Goal: Task Accomplishment & Management: Manage account settings

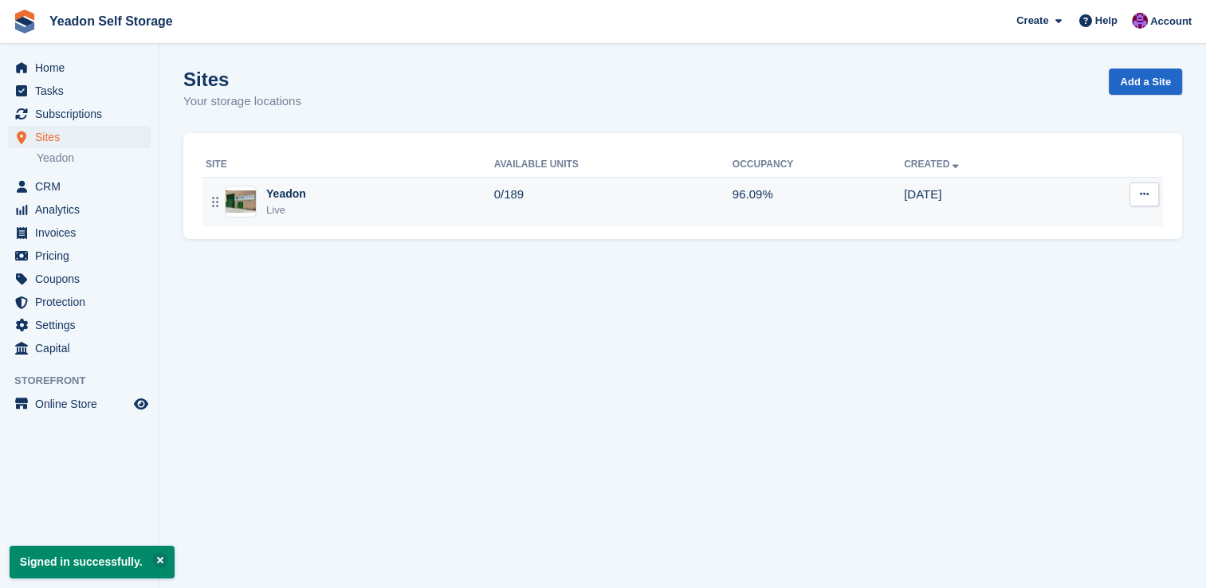
click at [300, 202] on div "Yeadon" at bounding box center [286, 194] width 40 height 17
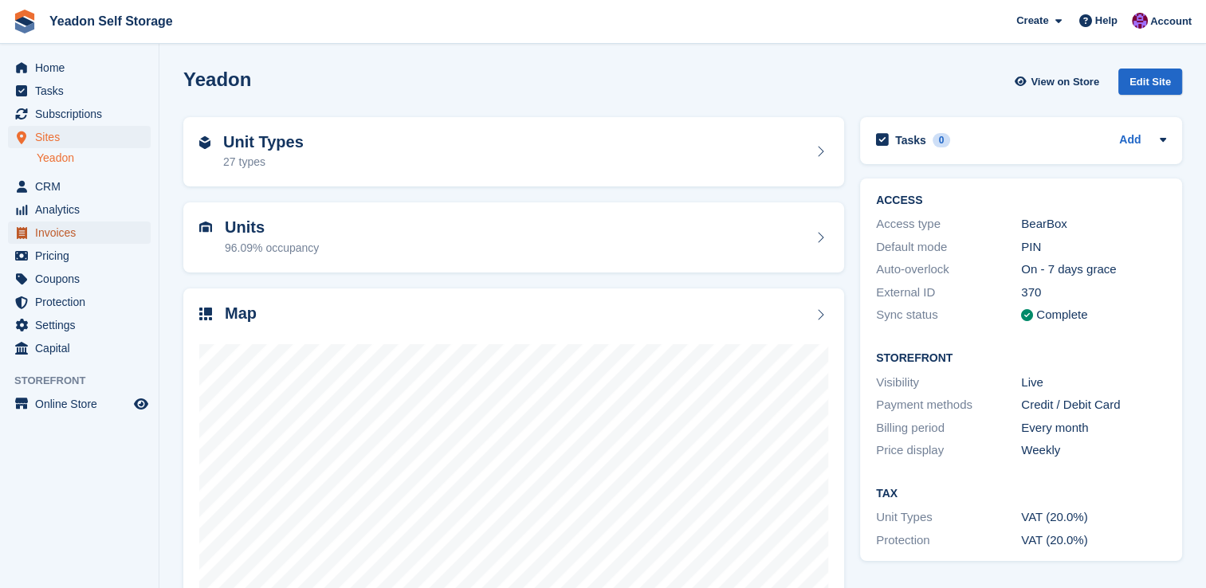
click at [51, 234] on span "Invoices" at bounding box center [83, 233] width 96 height 22
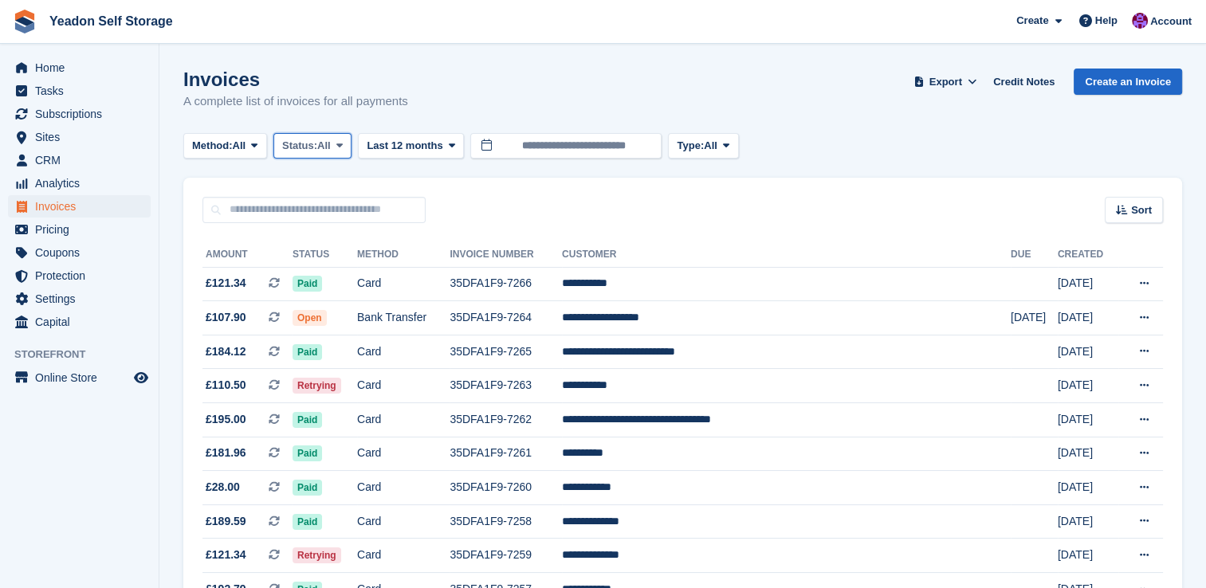
click at [324, 147] on span "All" at bounding box center [324, 146] width 14 height 16
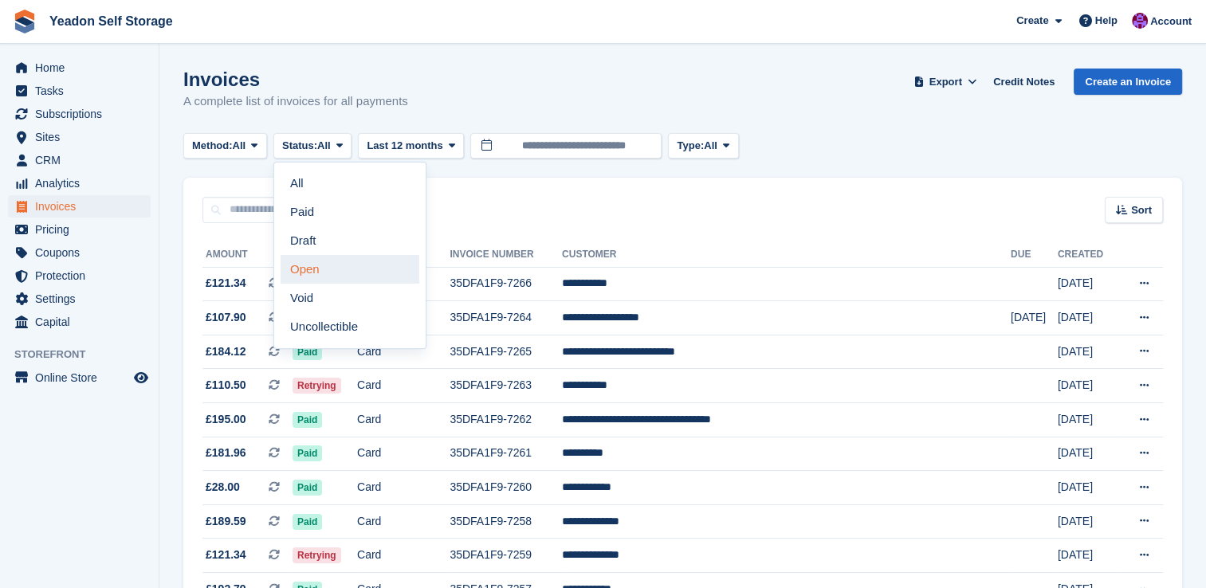
click at [310, 265] on link "Open" at bounding box center [350, 269] width 139 height 29
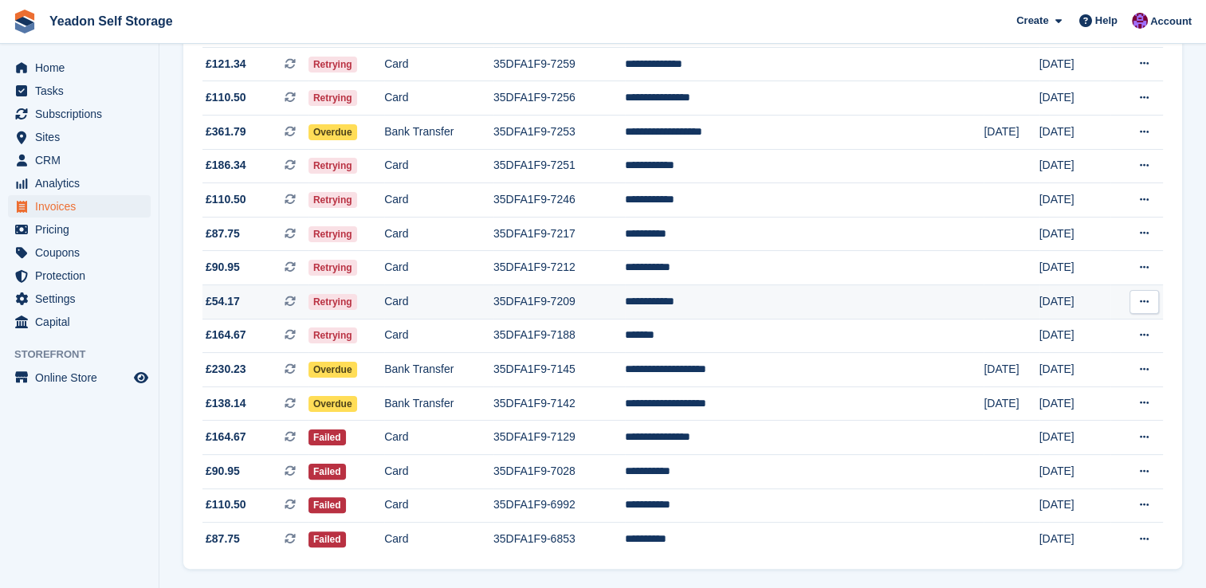
scroll to position [338, 0]
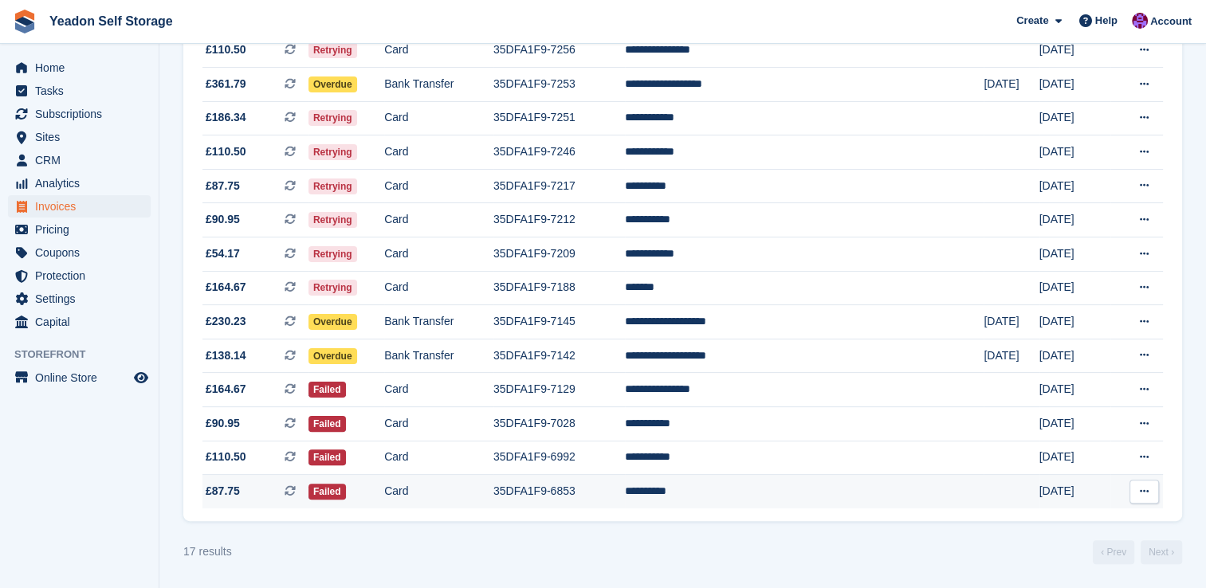
click at [590, 496] on td "35DFA1F9-6853" at bounding box center [559, 491] width 132 height 33
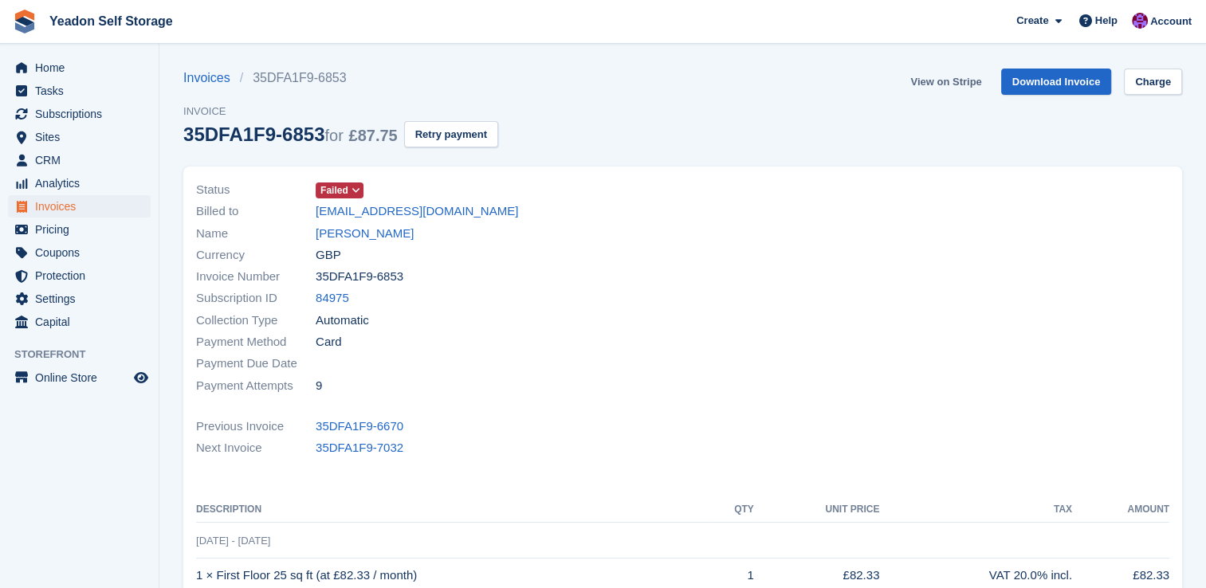
click at [947, 83] on link "View on Stripe" at bounding box center [946, 82] width 84 height 26
click at [207, 81] on link "Invoices" at bounding box center [211, 78] width 57 height 19
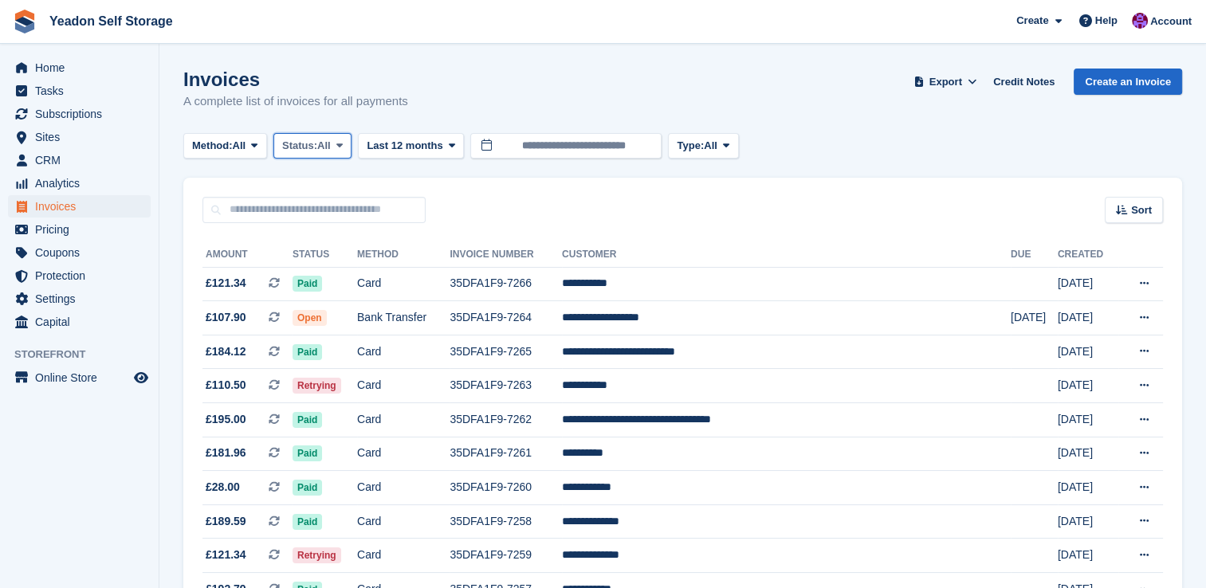
click at [332, 155] on button "Status: All" at bounding box center [312, 146] width 78 height 26
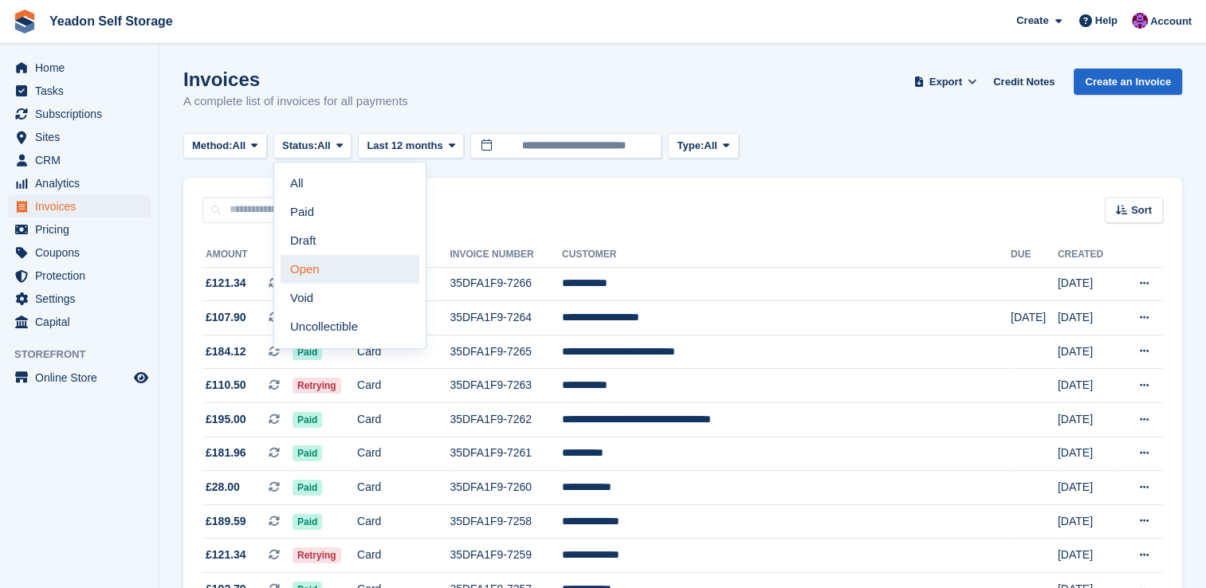
click at [312, 271] on link "Open" at bounding box center [350, 269] width 139 height 29
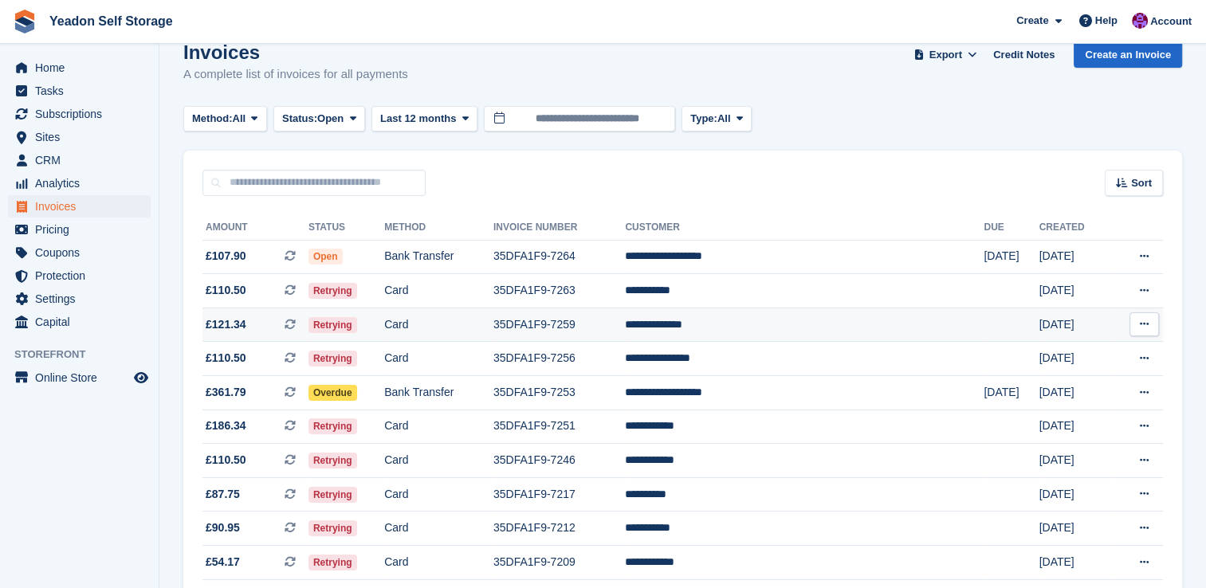
scroll to position [19, 0]
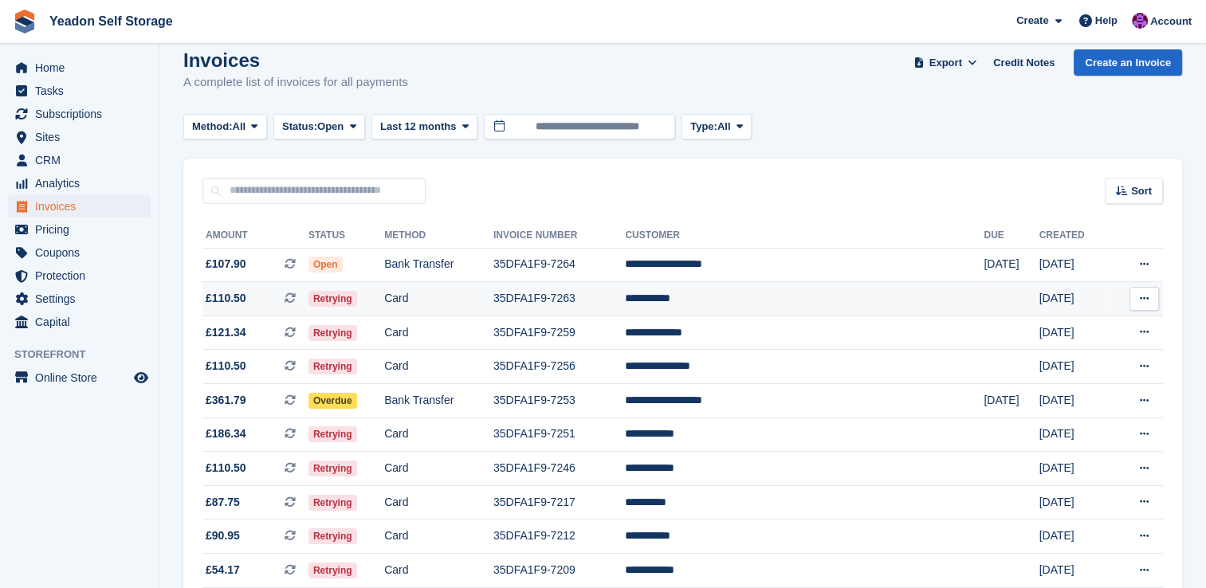
click at [593, 295] on td "35DFA1F9-7263" at bounding box center [559, 299] width 132 height 34
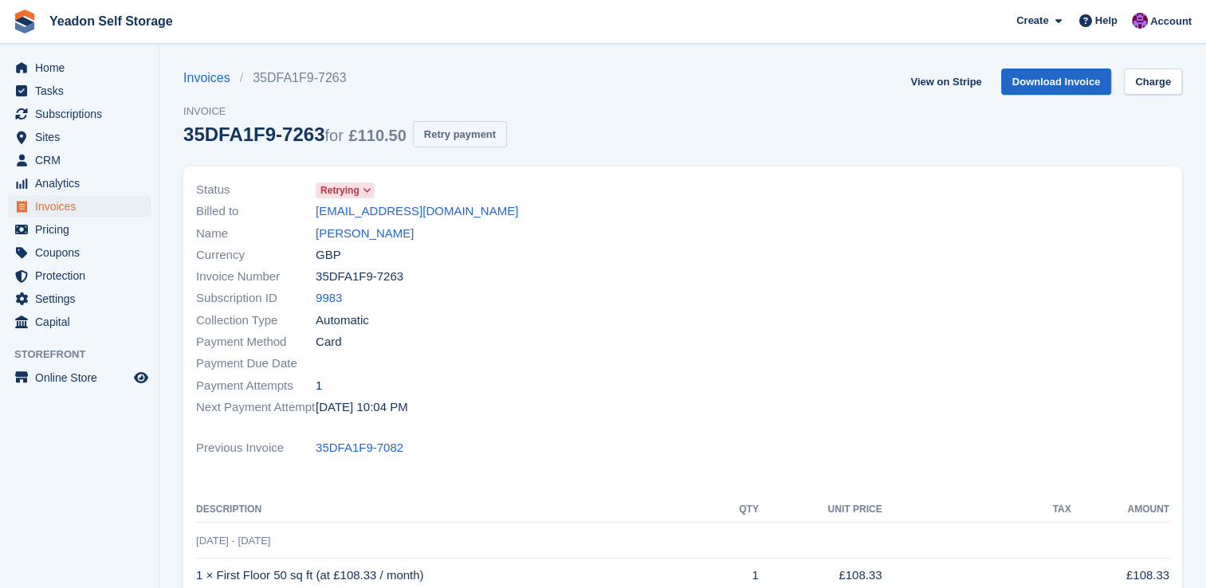
click at [455, 132] on button "Retry payment" at bounding box center [460, 134] width 94 height 26
click at [50, 207] on span "Invoices" at bounding box center [83, 206] width 96 height 22
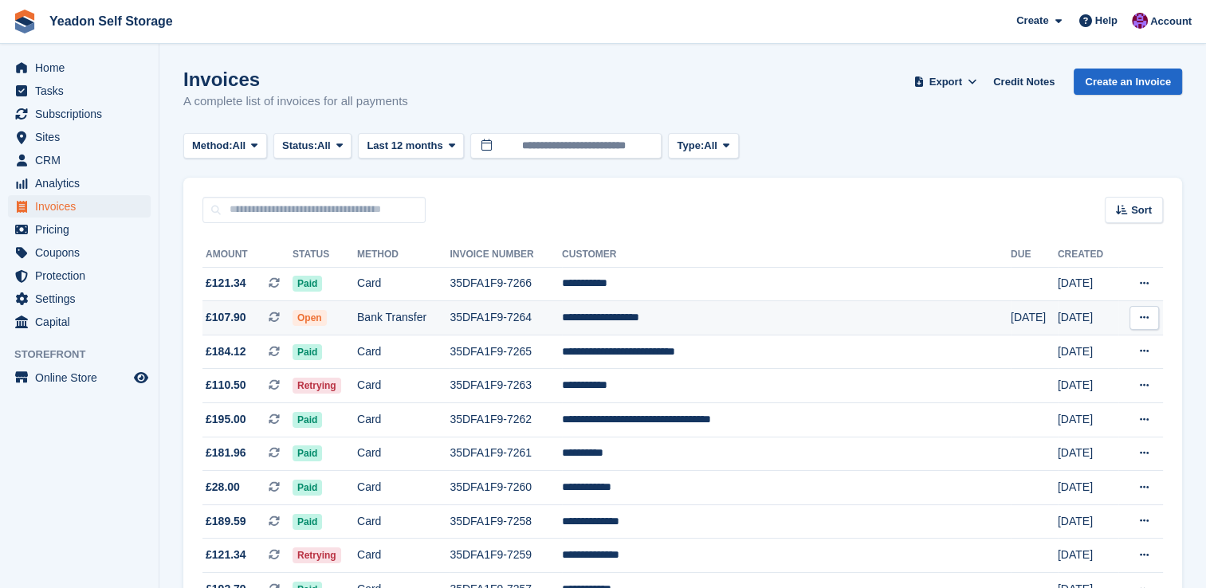
click at [432, 315] on td "Bank Transfer" at bounding box center [403, 318] width 92 height 34
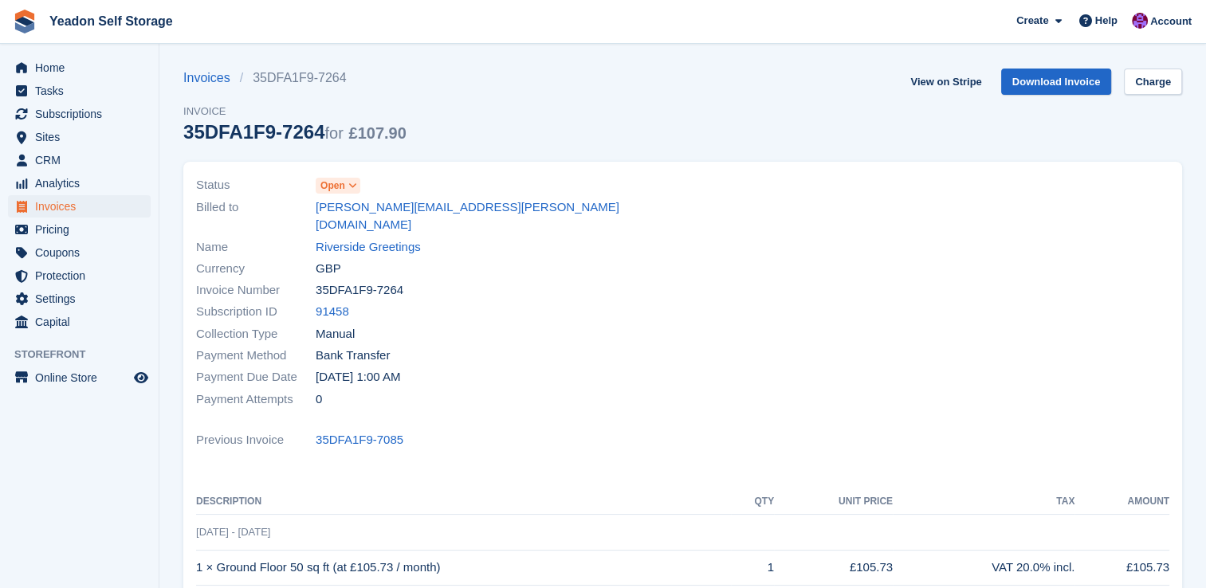
click at [343, 190] on span "Open" at bounding box center [332, 186] width 25 height 14
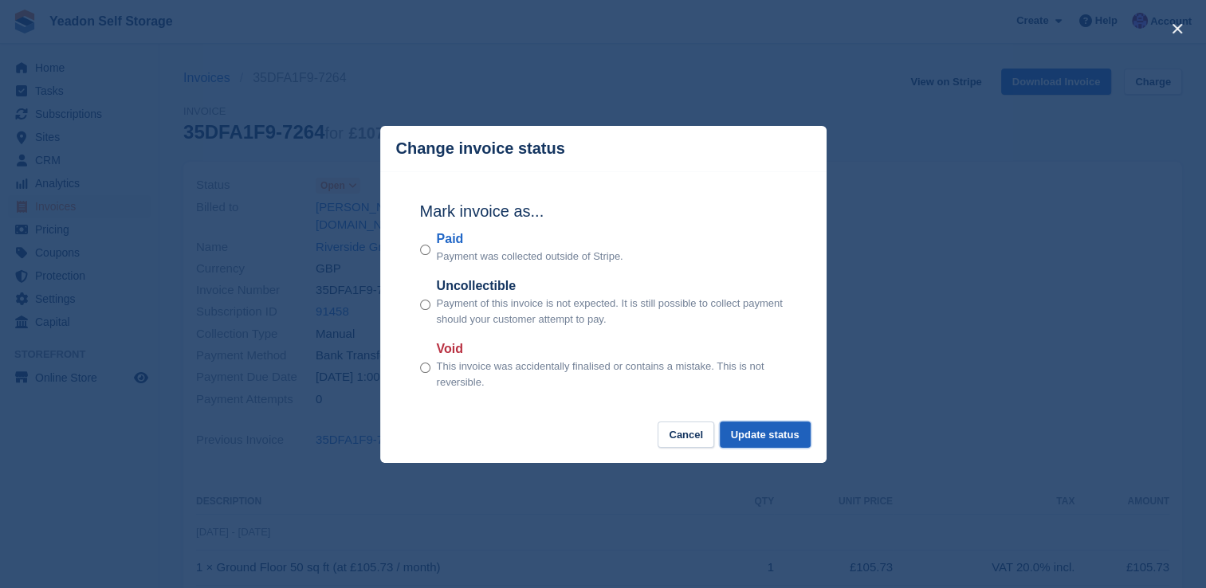
click at [763, 435] on button "Update status" at bounding box center [765, 435] width 91 height 26
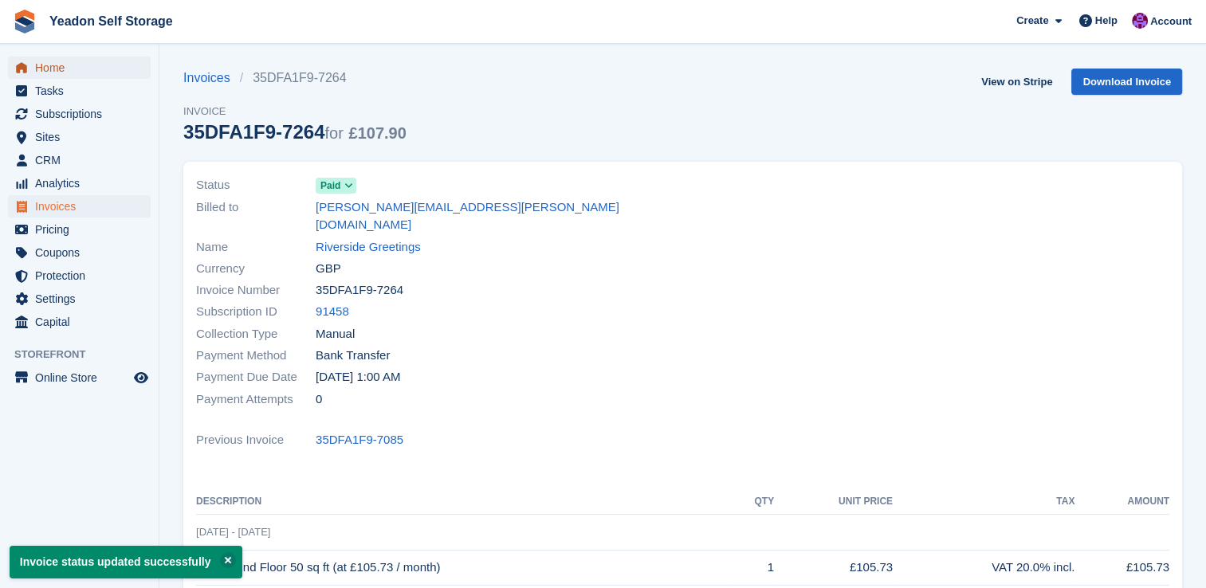
click at [53, 68] on span "Home" at bounding box center [83, 68] width 96 height 22
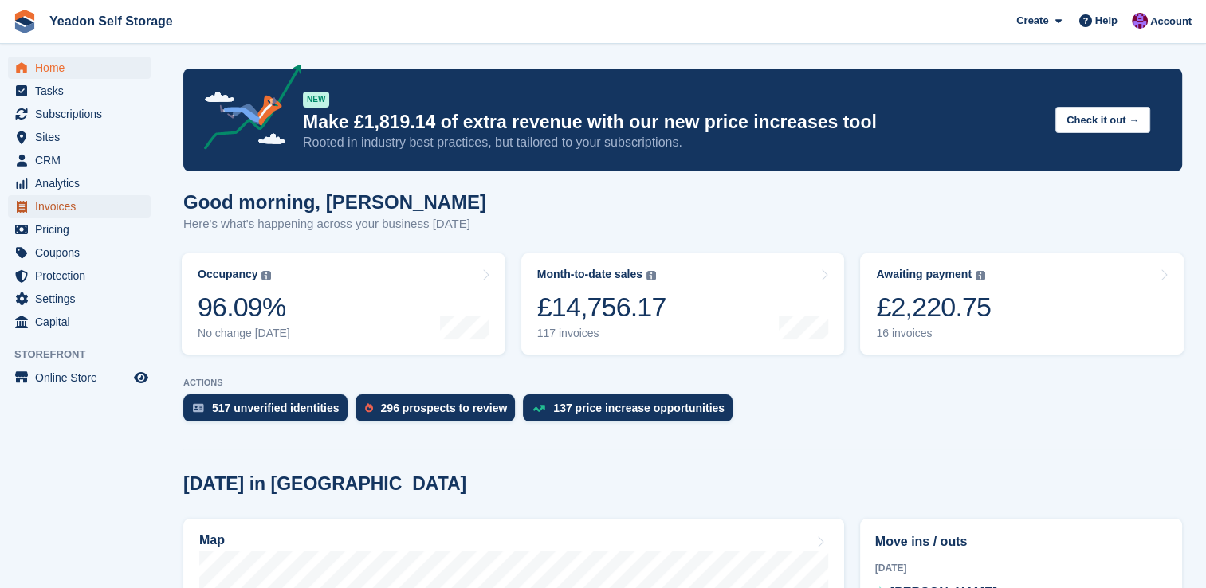
click at [65, 204] on span "Invoices" at bounding box center [83, 206] width 96 height 22
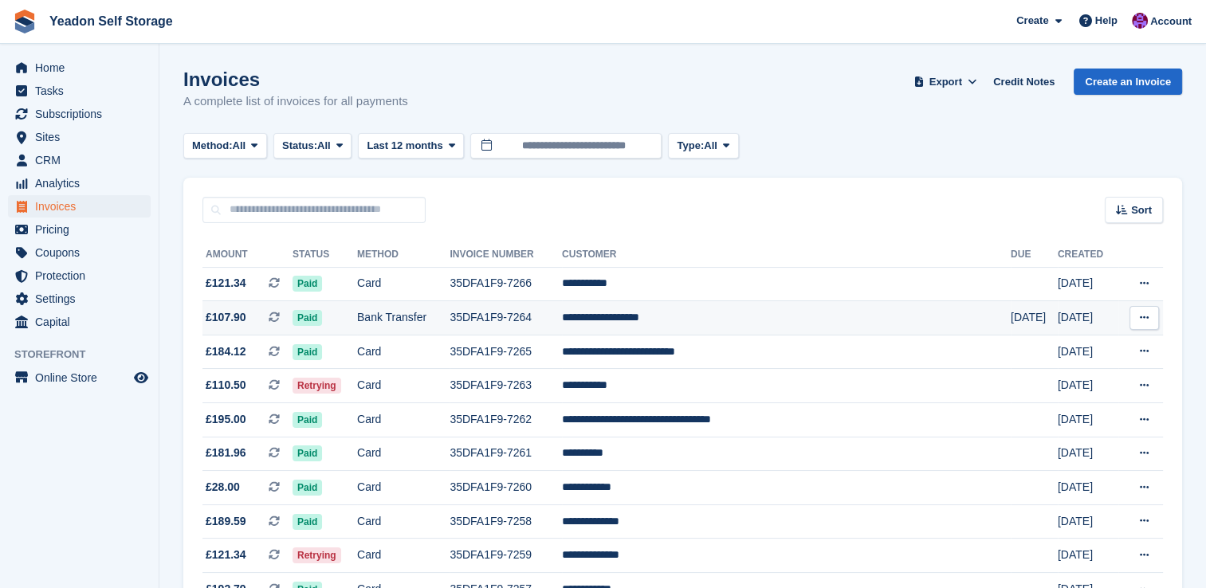
click at [533, 320] on td "35DFA1F9-7264" at bounding box center [506, 318] width 112 height 34
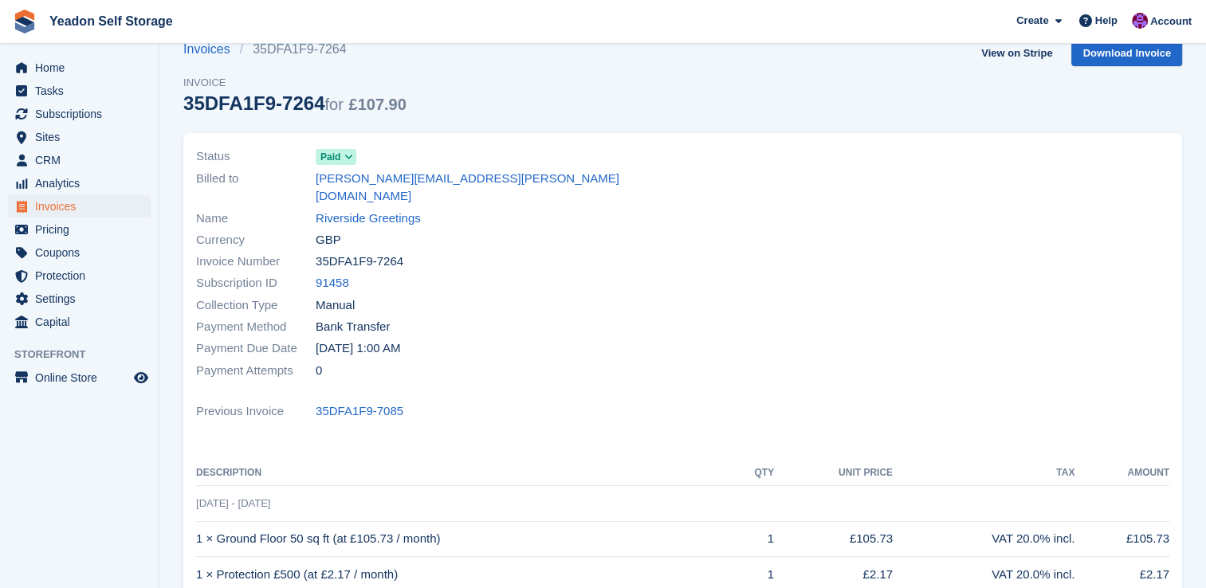
scroll to position [26, 0]
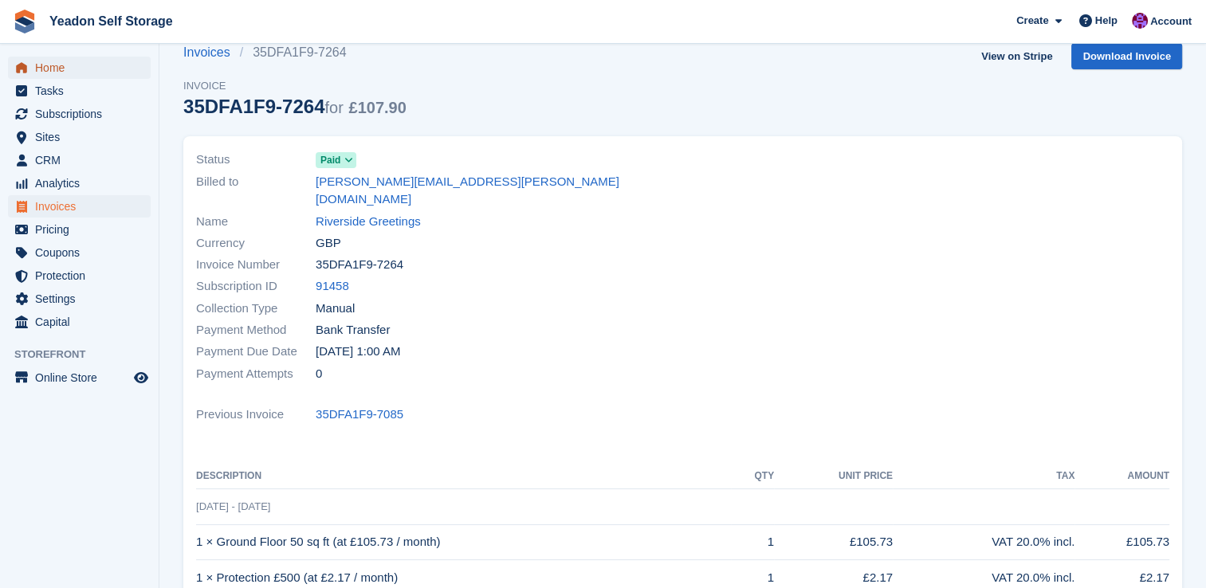
click at [54, 73] on span "Home" at bounding box center [83, 68] width 96 height 22
